Goal: Task Accomplishment & Management: Manage account settings

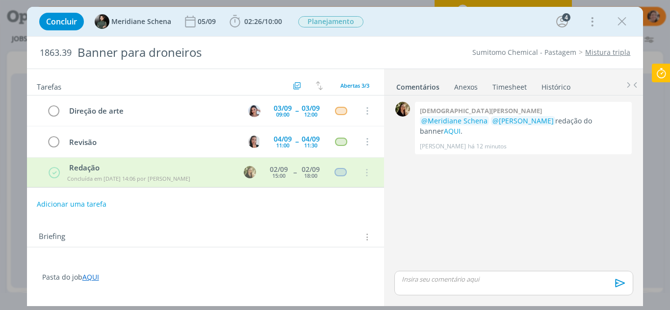
scroll to position [343, 0]
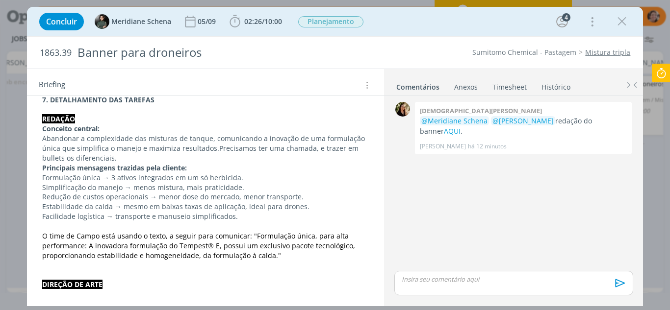
click at [665, 70] on icon at bounding box center [661, 73] width 18 height 19
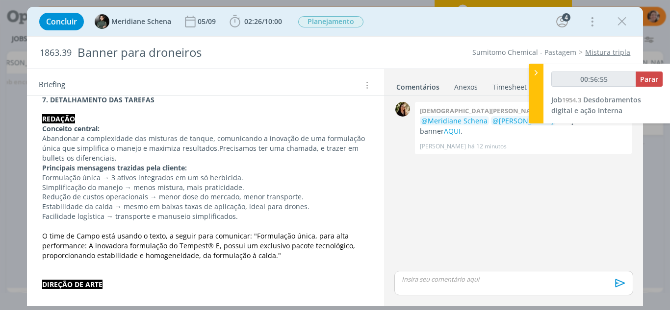
type input "00:56:56"
click at [644, 78] on span "Parar" at bounding box center [649, 79] width 18 height 9
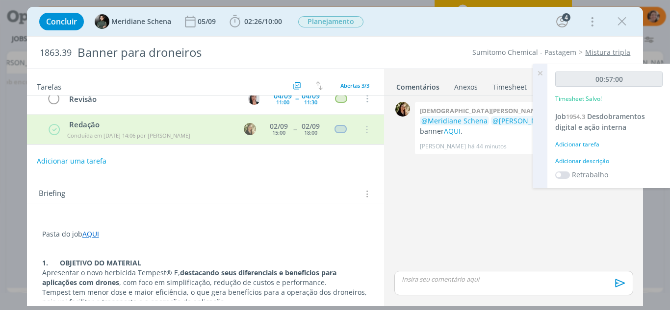
scroll to position [0, 0]
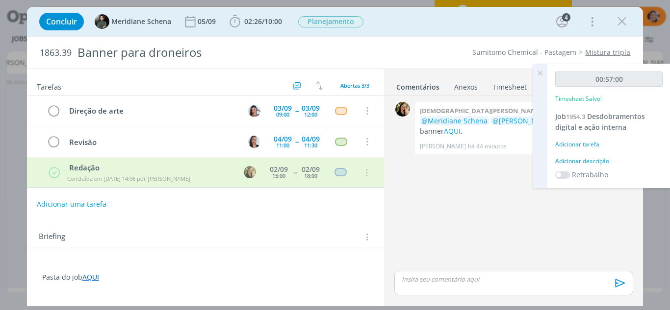
drag, startPoint x: 604, startPoint y: 115, endPoint x: 598, endPoint y: 122, distance: 9.0
click at [604, 115] on span "Desdobramentos digital e ação interna" at bounding box center [600, 122] width 90 height 20
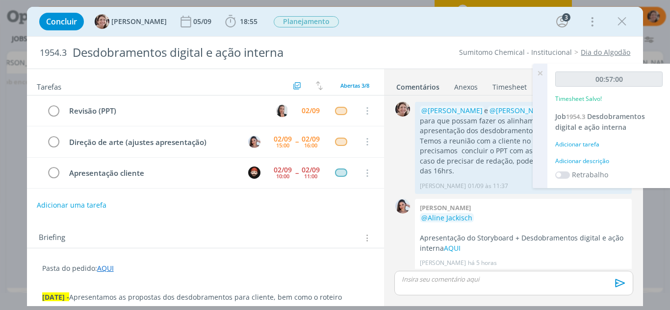
scroll to position [61, 0]
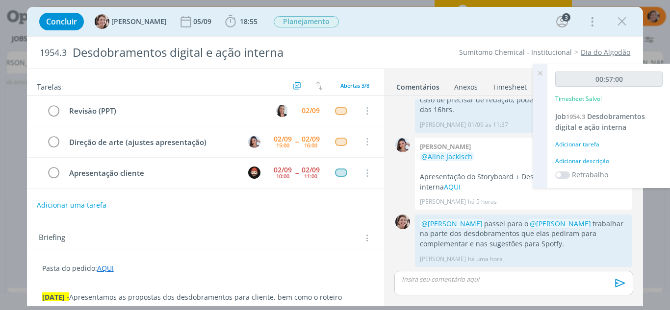
click at [541, 76] on icon at bounding box center [540, 73] width 18 height 19
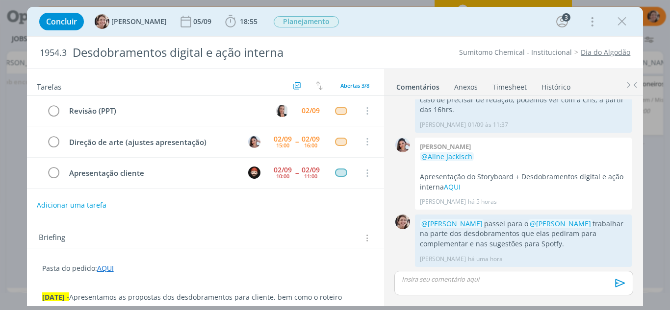
click at [503, 88] on link "Timesheet" at bounding box center [509, 85] width 35 height 14
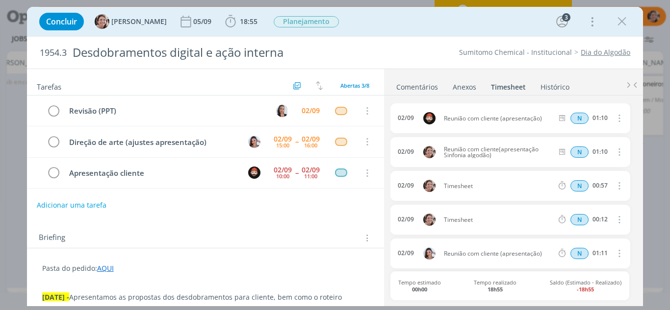
click at [614, 121] on icon "dialog" at bounding box center [619, 118] width 11 height 12
click at [584, 150] on link "Editar" at bounding box center [591, 152] width 77 height 16
click at [616, 119] on icon "dialog" at bounding box center [619, 119] width 8 height 8
click at [615, 183] on icon "dialog" at bounding box center [619, 186] width 11 height 12
click at [576, 217] on link "Editar" at bounding box center [591, 219] width 77 height 16
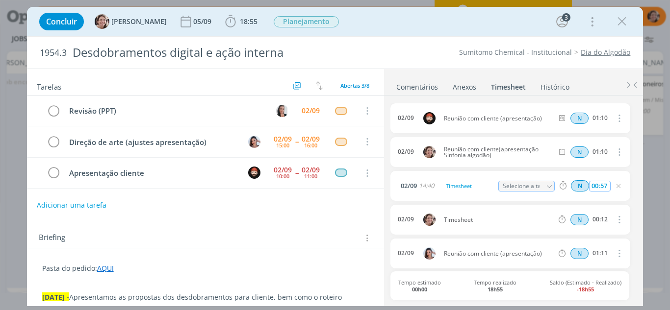
click at [604, 188] on input "00:57" at bounding box center [599, 186] width 21 height 11
type input "00:15"
click at [435, 190] on div "02/09 14:40 Timesheet Selecione a tarefa N 00:15" at bounding box center [509, 186] width 239 height 30
click at [475, 187] on div "Timesheet" at bounding box center [470, 186] width 53 height 11
click at [620, 219] on button "dialog" at bounding box center [619, 220] width 24 height 16
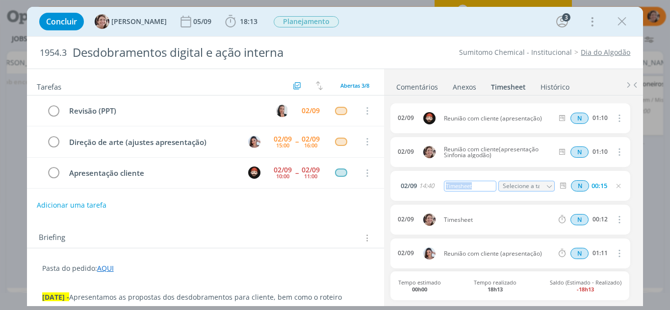
drag, startPoint x: 472, startPoint y: 187, endPoint x: 439, endPoint y: 189, distance: 32.9
click at [436, 194] on div "02/09 14:40 Timesheet Selecione a tarefa N 00:15" at bounding box center [509, 186] width 239 height 30
click at [615, 184] on icon "dialog" at bounding box center [619, 186] width 8 height 8
click at [616, 222] on icon "dialog" at bounding box center [619, 220] width 11 height 12
click at [574, 250] on link "Editar" at bounding box center [591, 253] width 77 height 16
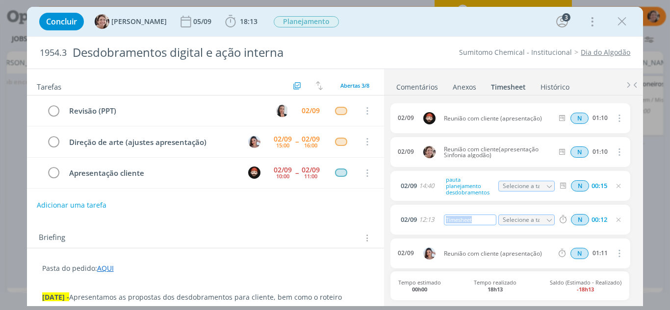
drag, startPoint x: 442, startPoint y: 223, endPoint x: 423, endPoint y: 224, distance: 19.7
click at [423, 224] on div "02/09 12:13 Timesheet Selecione a tarefa N 00:12" at bounding box center [509, 220] width 239 height 30
click at [616, 223] on icon "dialog" at bounding box center [619, 220] width 8 height 8
click at [624, 18] on icon "dialog" at bounding box center [622, 21] width 15 height 15
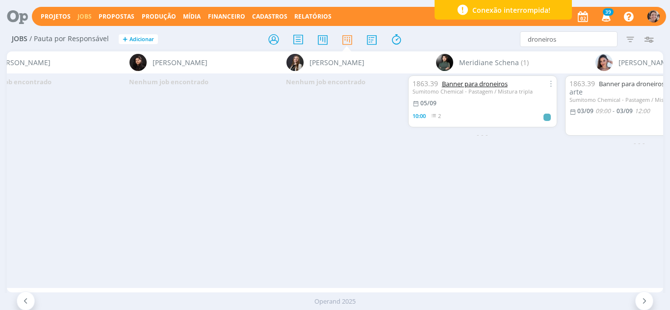
click at [483, 86] on link "Banner para droneiros" at bounding box center [475, 83] width 66 height 9
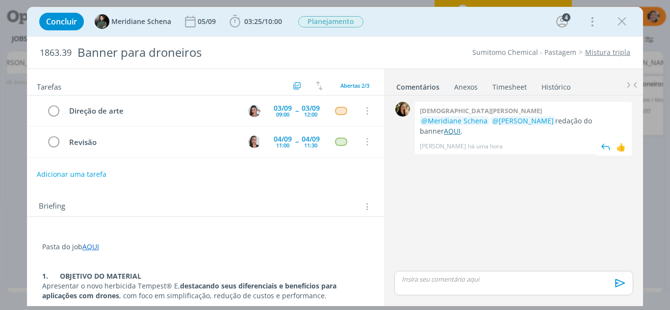
click at [461, 127] on link "AQUI" at bounding box center [452, 131] width 17 height 9
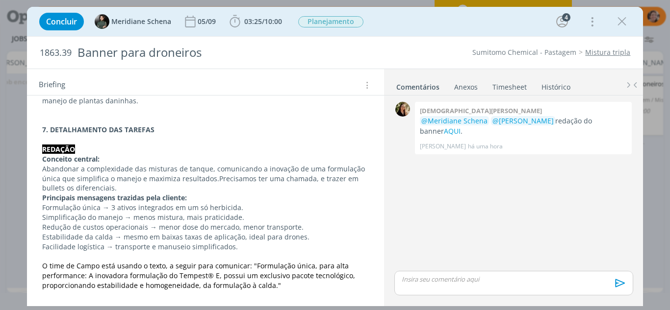
scroll to position [294, 0]
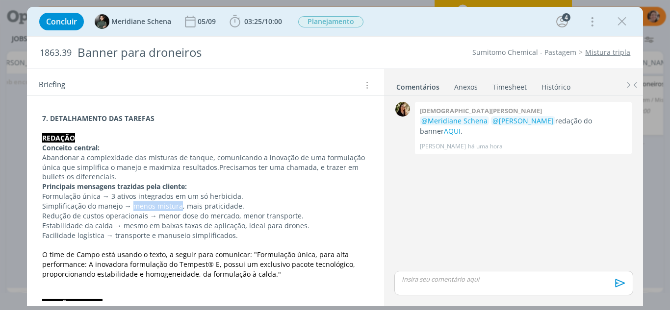
drag, startPoint x: 179, startPoint y: 207, endPoint x: 130, endPoint y: 209, distance: 48.1
click at [130, 209] on p "Simplificação do manejo → menos mistura, mais praticidade." at bounding box center [205, 207] width 327 height 10
click at [200, 199] on p "Formulação única → 3 ativos integrados em um só herbicida." at bounding box center [206, 197] width 326 height 10
drag, startPoint x: 121, startPoint y: 229, endPoint x: 169, endPoint y: 226, distance: 48.6
click at [169, 226] on p "Estabilidade da calda → mesmo em baixas taxas de aplicação, ideal para drones." at bounding box center [205, 226] width 327 height 10
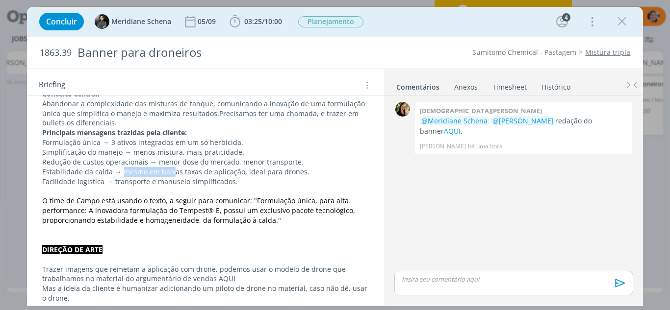
scroll to position [366, 0]
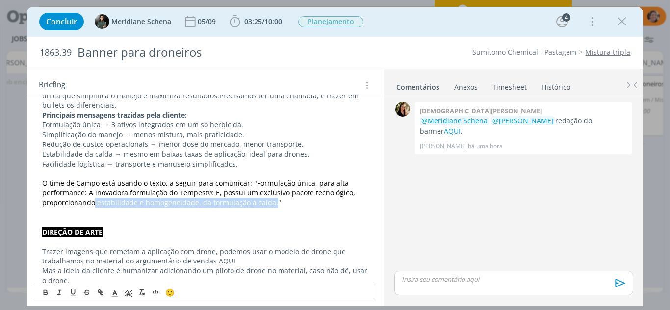
drag, startPoint x: 63, startPoint y: 204, endPoint x: 239, endPoint y: 207, distance: 176.1
click at [239, 207] on span "O time de Campo está usando o texto, a seguir para comunicar: "Formulação única…" at bounding box center [199, 193] width 315 height 29
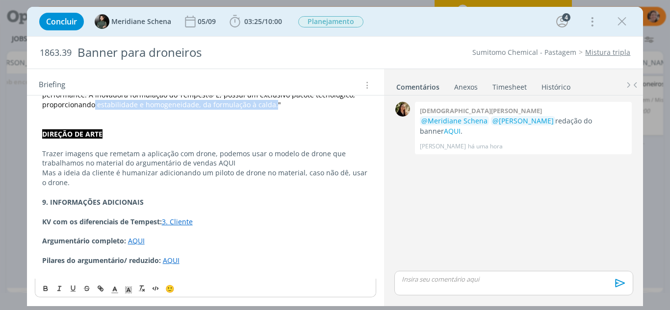
scroll to position [415, 0]
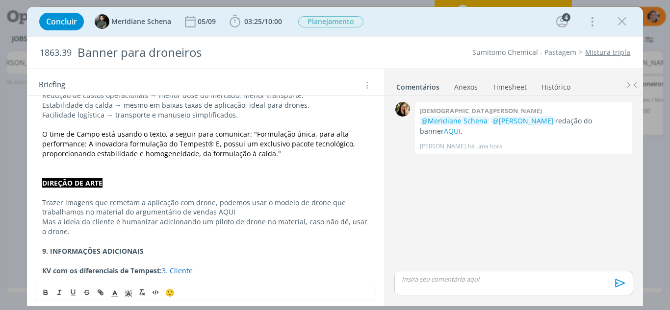
click at [90, 168] on p "dialog" at bounding box center [205, 164] width 327 height 10
drag, startPoint x: 65, startPoint y: 153, endPoint x: 79, endPoint y: 155, distance: 13.9
click at [79, 155] on span "O time de Campo está usando o texto, a seguir para comunicar: "Formulação única…" at bounding box center [199, 143] width 315 height 29
click at [66, 155] on span "O time de Campo está usando o texto, a seguir para comunicar: "Formulação única…" at bounding box center [199, 143] width 315 height 29
click at [67, 155] on span "O time de Campo está usando o texto, a seguir para comunicar: "Formulação única…" at bounding box center [199, 143] width 315 height 29
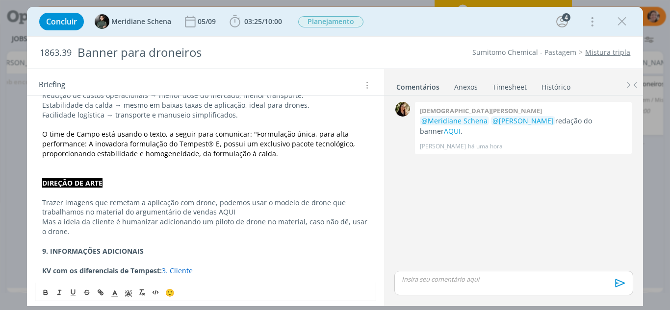
click at [264, 152] on p "O time de Campo está usando o texto, a seguir para comunicar: "Formulação única…" at bounding box center [205, 143] width 327 height 29
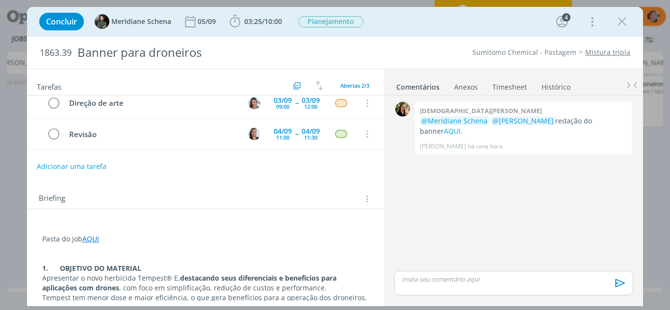
scroll to position [0, 0]
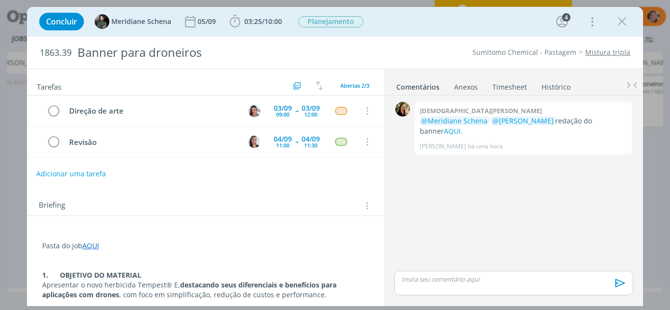
click at [74, 173] on button "Adicionar uma tarefa" at bounding box center [71, 174] width 70 height 17
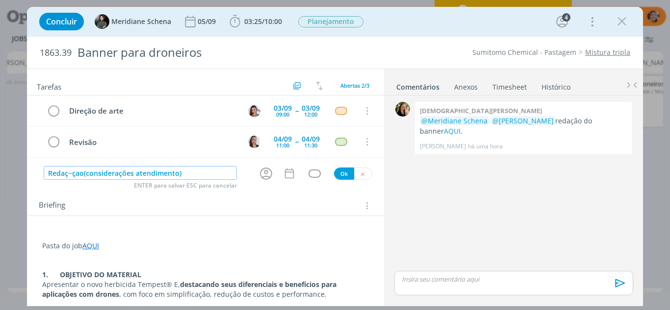
click at [76, 175] on input "Redaç~çao(considerações atendimento)" at bounding box center [141, 173] width 194 height 14
click at [260, 170] on icon "dialog" at bounding box center [265, 173] width 15 height 15
type input "Redação(considerações atendimento)"
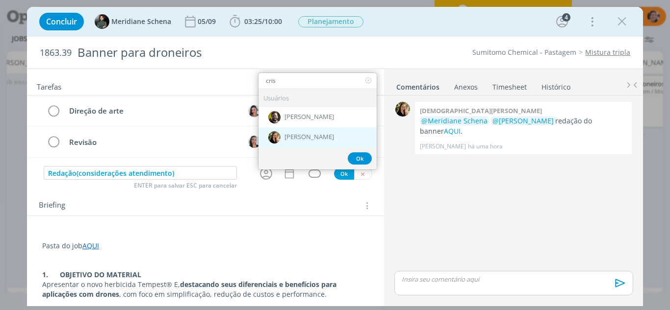
type input "cris"
click at [298, 132] on div "[PERSON_NAME]" at bounding box center [317, 137] width 118 height 20
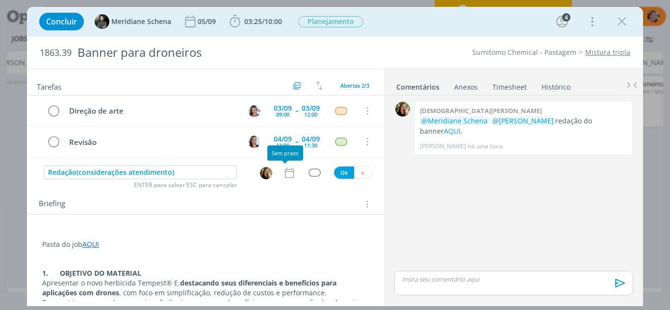
click at [286, 171] on icon "dialog" at bounding box center [289, 173] width 13 height 13
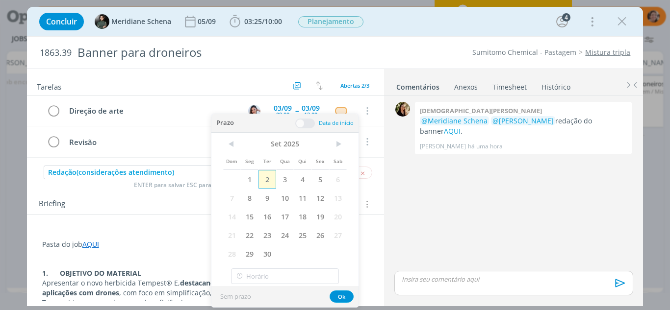
click at [271, 184] on span "2" at bounding box center [267, 179] width 18 height 19
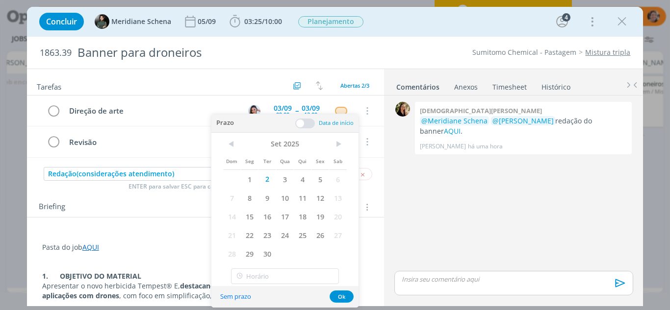
drag, startPoint x: 302, startPoint y: 125, endPoint x: 276, endPoint y: 160, distance: 43.8
click at [301, 126] on span at bounding box center [305, 124] width 20 height 10
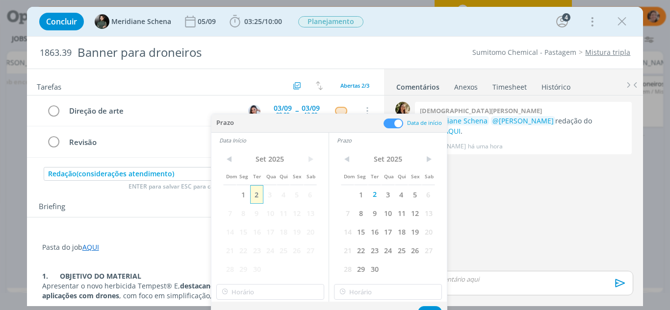
click at [253, 198] on span "2" at bounding box center [256, 194] width 13 height 19
click at [247, 292] on input "16:00" at bounding box center [270, 292] width 108 height 16
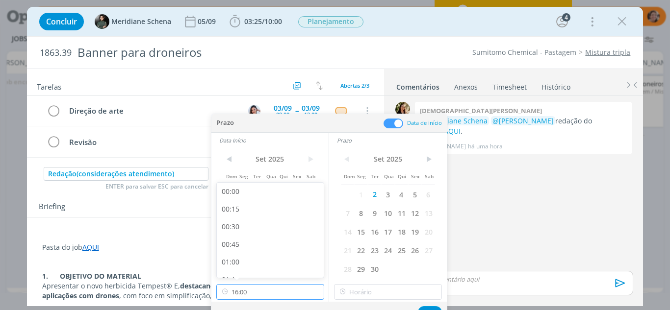
scroll to position [1055, 0]
click at [254, 216] on div "15:15" at bounding box center [272, 214] width 110 height 18
type input "15:15"
click at [358, 285] on div "< Set 2025 > Dom Seg Ter Qua Qui Sex Sab 1 2 3 4 5 6 7 8 9 10 11 12 13 14 15 16…" at bounding box center [388, 225] width 118 height 154
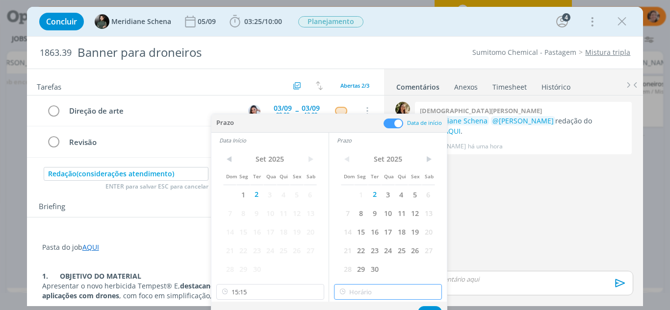
type input "16:00"
click at [363, 291] on input "16:00" at bounding box center [388, 292] width 108 height 16
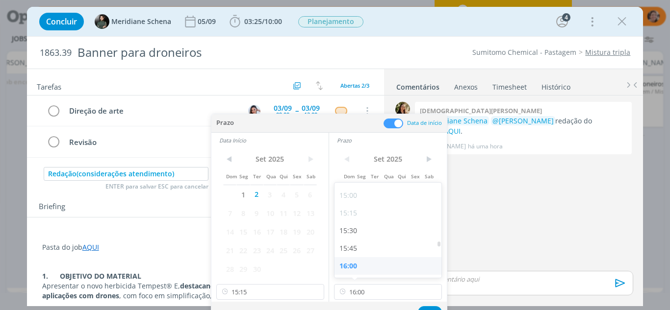
click at [357, 264] on div "16:00" at bounding box center [389, 266] width 110 height 18
click at [433, 307] on button "Ok" at bounding box center [430, 313] width 24 height 12
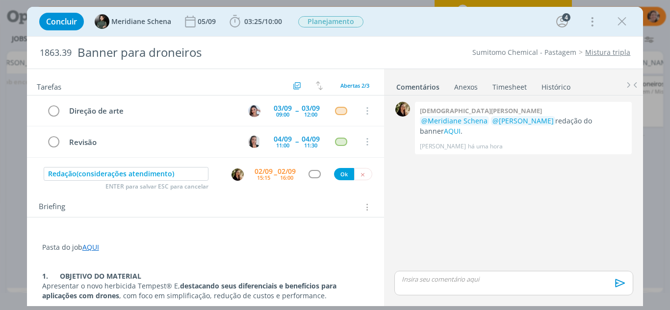
click at [310, 176] on div "dialog" at bounding box center [314, 174] width 12 height 8
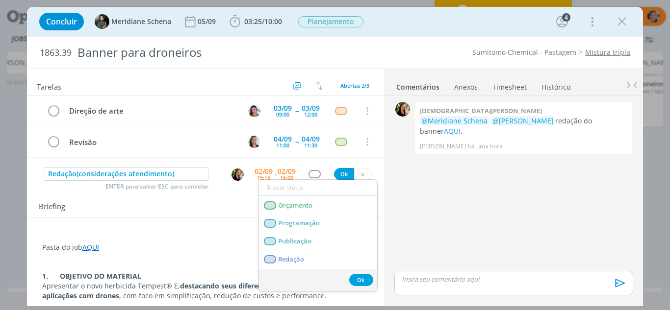
scroll to position [196, 0]
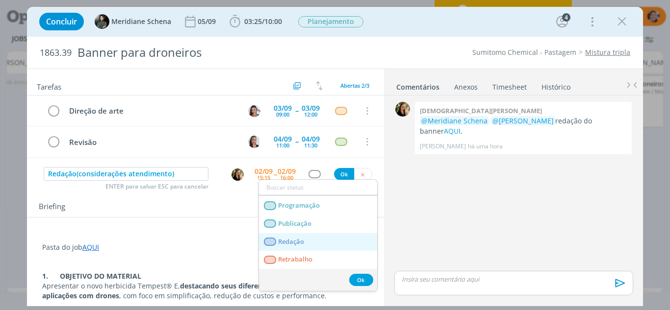
click at [301, 236] on link "Redação" at bounding box center [318, 242] width 118 height 18
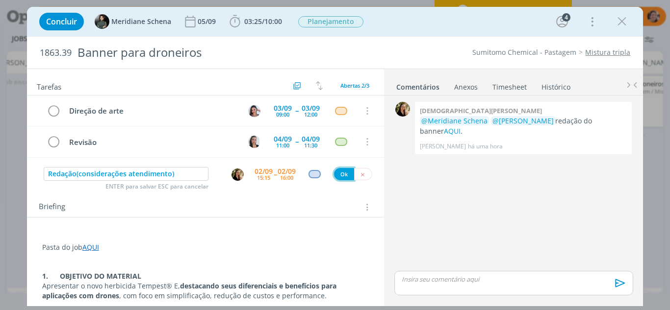
click at [340, 169] on button "Ok" at bounding box center [344, 174] width 20 height 12
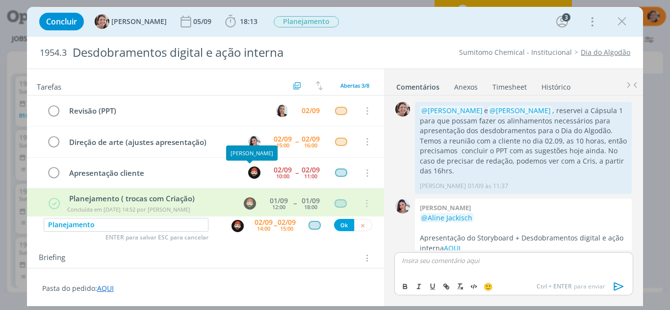
scroll to position [80, 0]
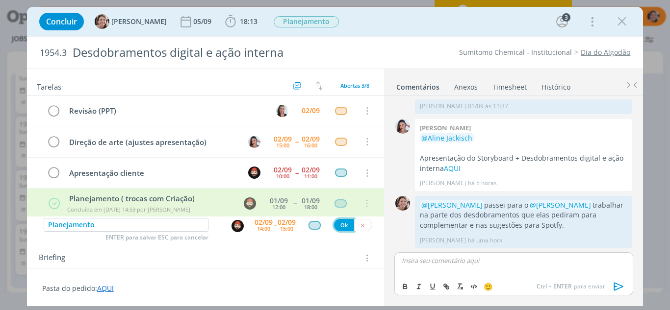
click at [341, 223] on button "Ok" at bounding box center [344, 225] width 20 height 12
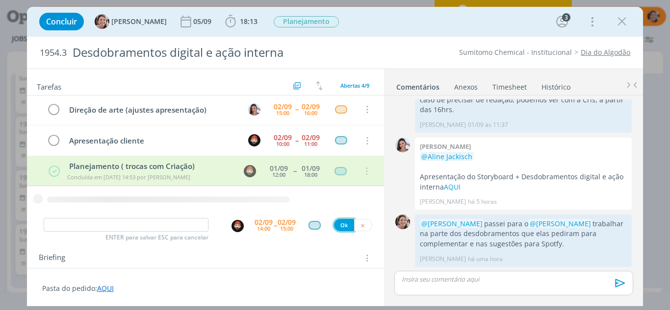
scroll to position [61, 0]
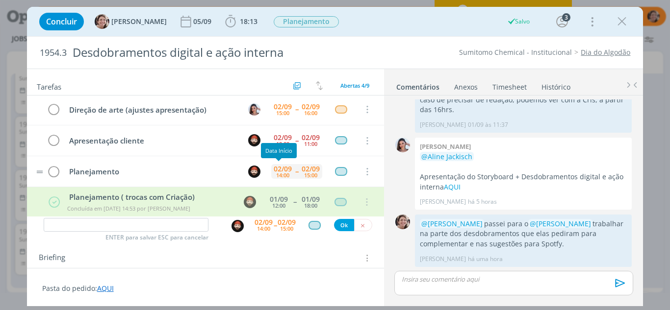
click at [282, 175] on div "14:00" at bounding box center [282, 175] width 13 height 5
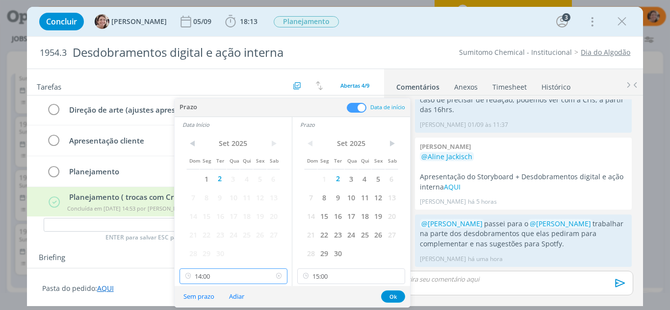
click at [231, 275] on input "14:00" at bounding box center [234, 277] width 108 height 16
click at [340, 275] on input "15:00" at bounding box center [351, 277] width 108 height 16
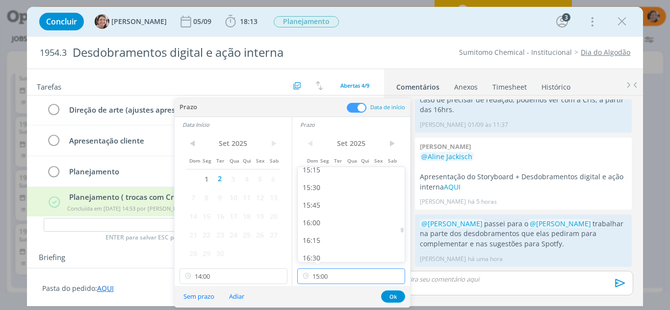
scroll to position [1132, 0]
click at [329, 176] on div "16:00" at bounding box center [353, 174] width 110 height 18
type input "16:00"
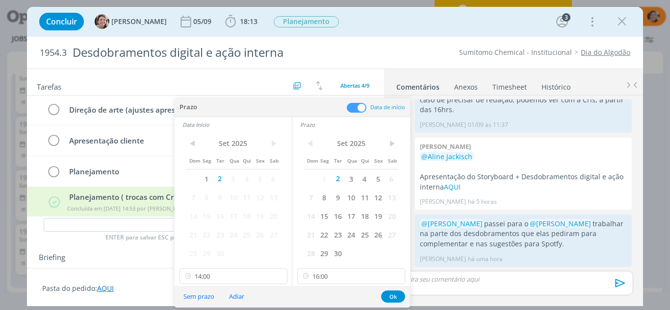
scroll to position [1130, 0]
click at [233, 276] on input "14:00" at bounding box center [234, 277] width 108 height 16
click at [200, 171] on div "15:00" at bounding box center [235, 174] width 110 height 18
type input "15:00"
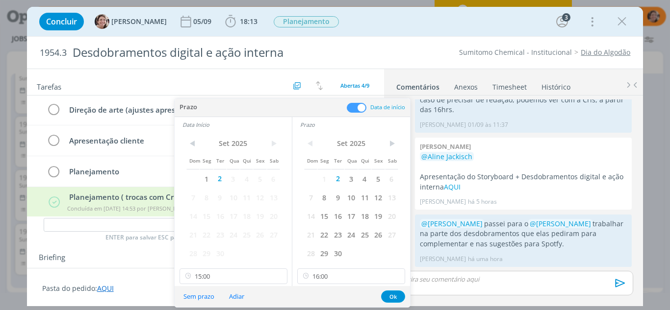
scroll to position [1059, 0]
drag, startPoint x: 392, startPoint y: 297, endPoint x: 379, endPoint y: 298, distance: 12.8
click at [391, 297] on button "Ok" at bounding box center [393, 297] width 24 height 12
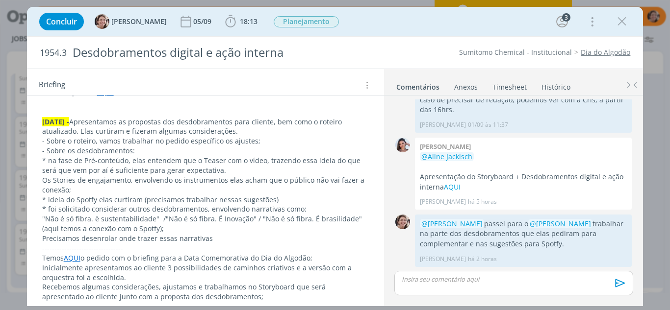
scroll to position [109, 0]
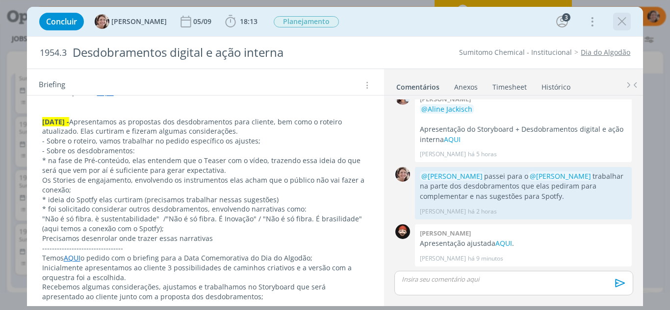
click at [628, 23] on icon "dialog" at bounding box center [622, 21] width 15 height 15
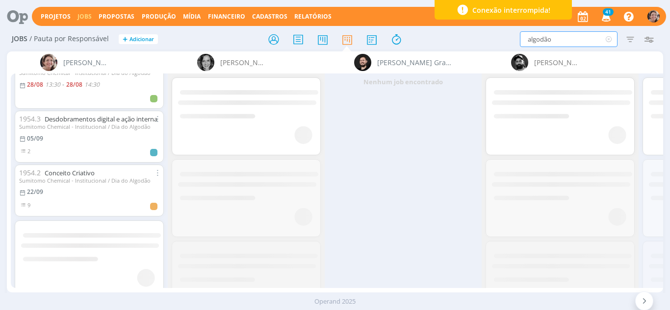
click at [509, 49] on div "Jobs / Pauta por Responsável + Adicionar algodão Filtrar Filtrar Limpar algodão…" at bounding box center [335, 39] width 657 height 25
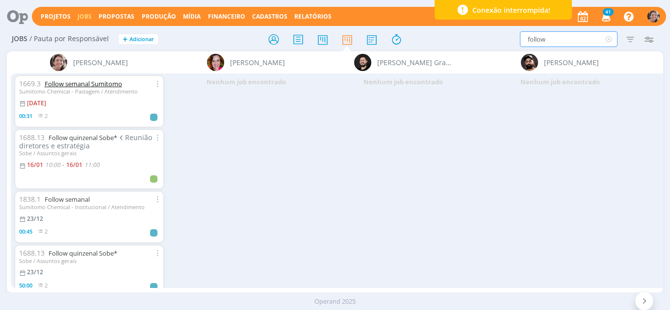
type input "follow"
click at [76, 83] on link "Follow semanal Sumitomo" at bounding box center [83, 83] width 77 height 9
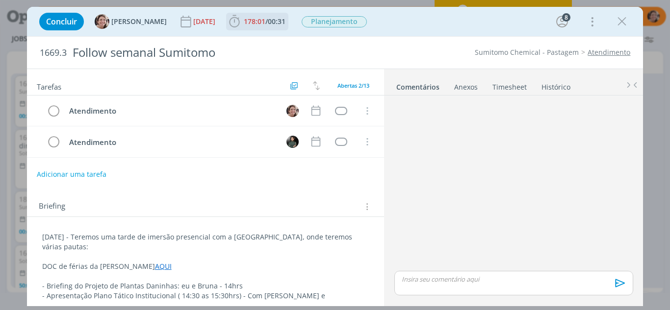
click at [232, 27] on icon "dialog" at bounding box center [234, 21] width 15 height 15
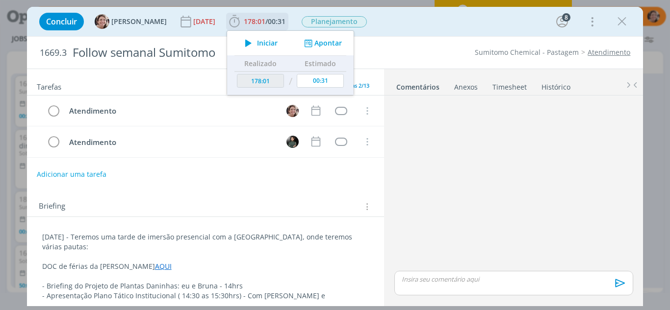
click at [312, 42] on button "Apontar" at bounding box center [322, 43] width 41 height 10
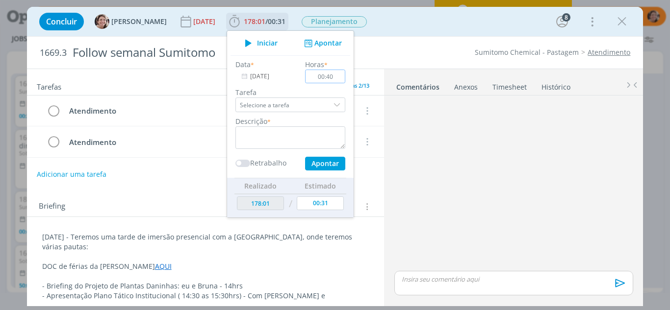
type input "00:40"
click at [292, 127] on textarea "dialog" at bounding box center [290, 138] width 110 height 23
type textarea "Reunião Bruna"
click at [330, 167] on button "Apontar" at bounding box center [325, 164] width 40 height 14
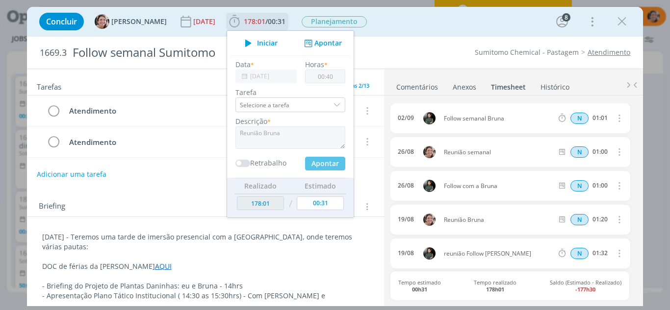
type input "178:41"
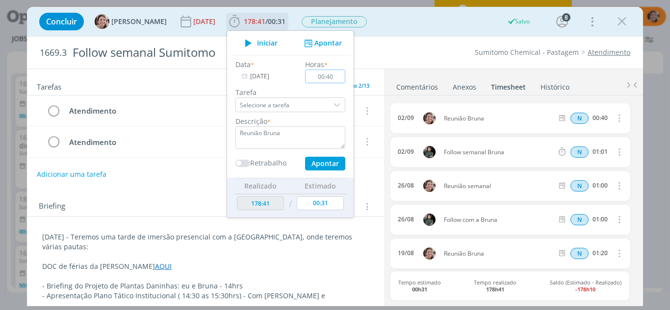
type input "00:00"
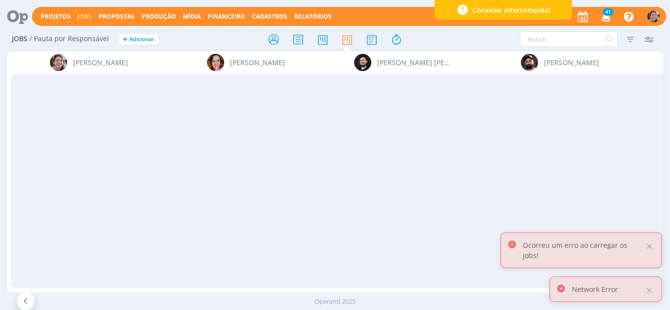
scroll to position [0, 2647]
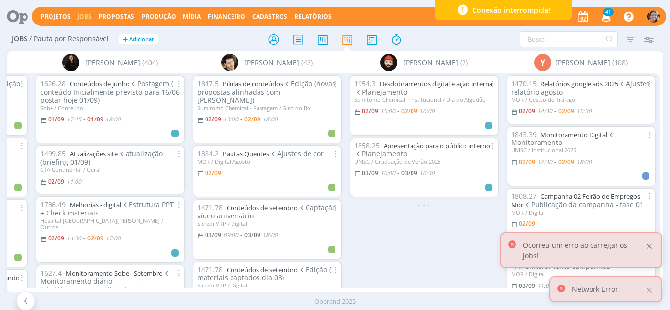
click at [651, 251] on div at bounding box center [649, 246] width 9 height 9
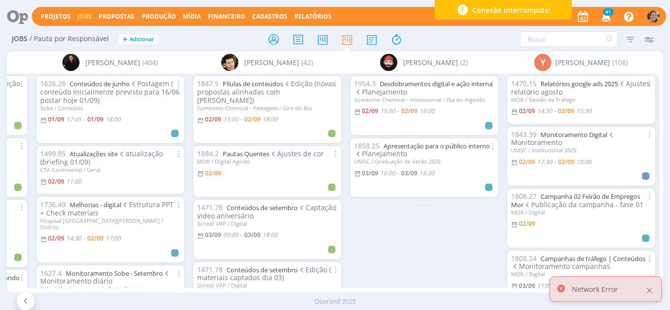
click at [651, 292] on div at bounding box center [649, 290] width 9 height 9
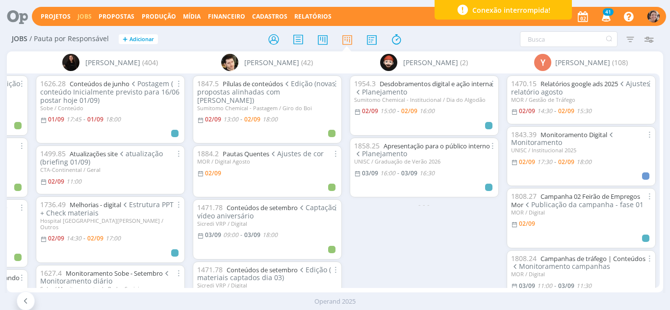
click at [537, 16] on div "Conexão interrompida!" at bounding box center [503, 10] width 137 height 20
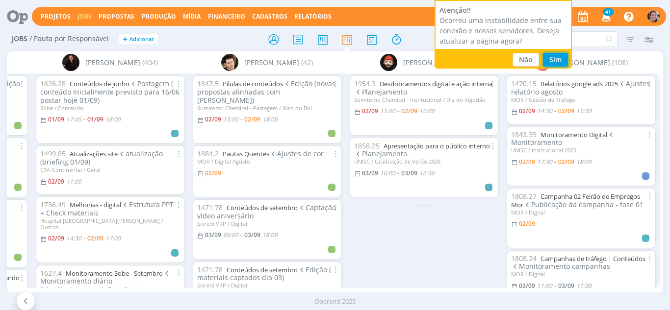
click at [552, 60] on button "Sim" at bounding box center [555, 60] width 25 height 14
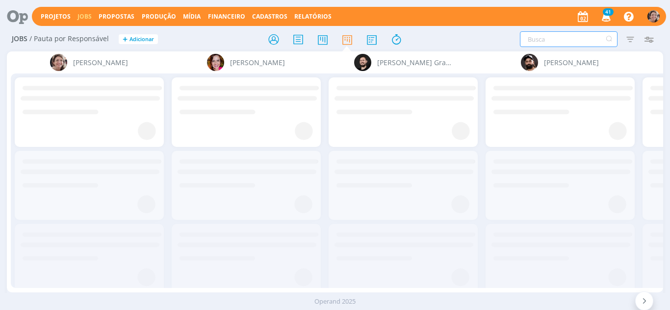
click at [568, 42] on input "text" at bounding box center [569, 39] width 98 height 16
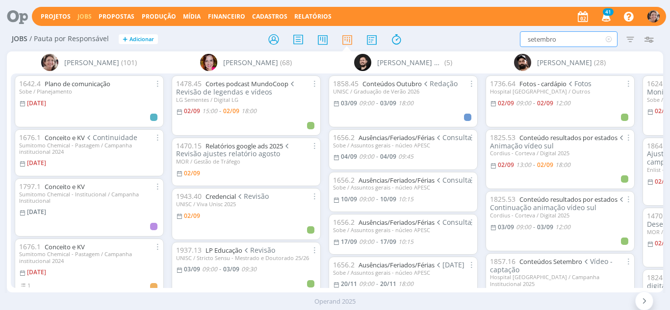
type input "setembro"
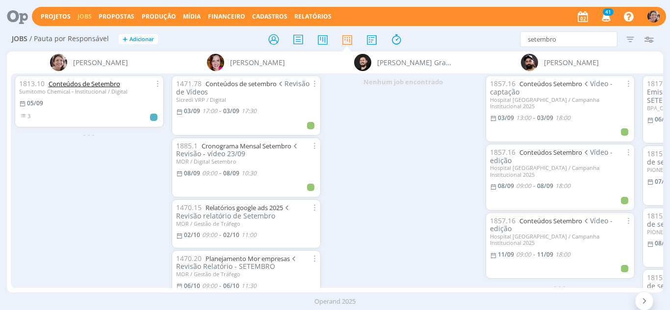
click at [96, 85] on link "Conteúdos de Setembro" at bounding box center [85, 83] width 72 height 9
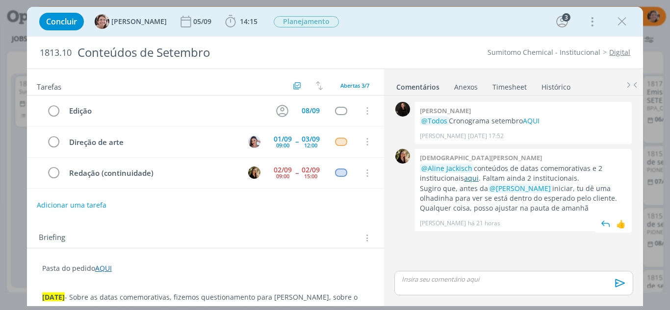
click at [464, 178] on link "aqui" at bounding box center [471, 178] width 15 height 9
